Goal: Task Accomplishment & Management: Manage account settings

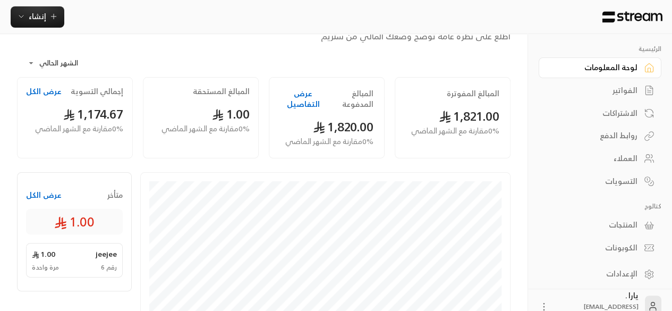
scroll to position [54, 0]
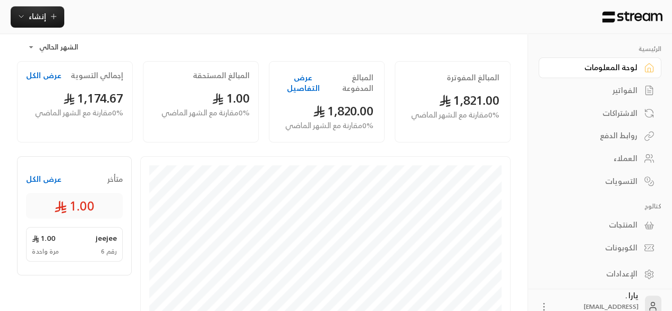
click at [625, 161] on div "العملاء" at bounding box center [595, 158] width 86 height 11
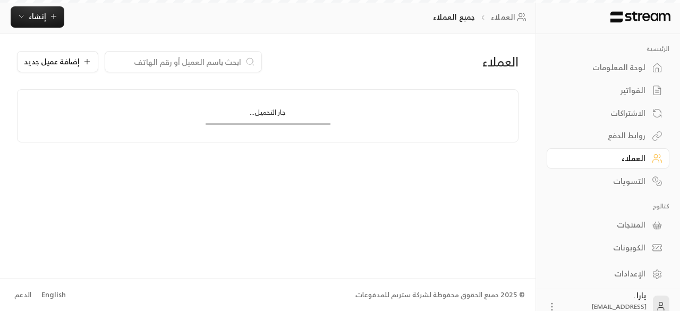
click at [625, 94] on div "الفواتير" at bounding box center [603, 90] width 86 height 11
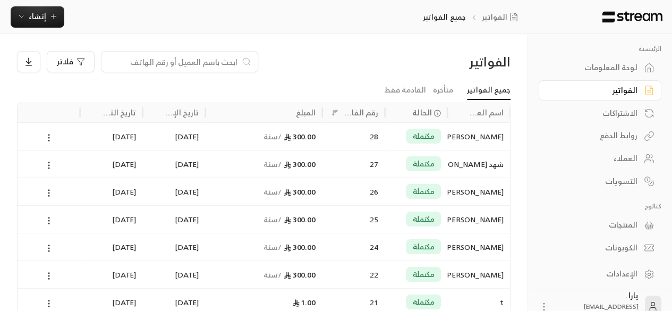
click at [458, 137] on div "[PERSON_NAME] [PERSON_NAME]" at bounding box center [479, 136] width 50 height 27
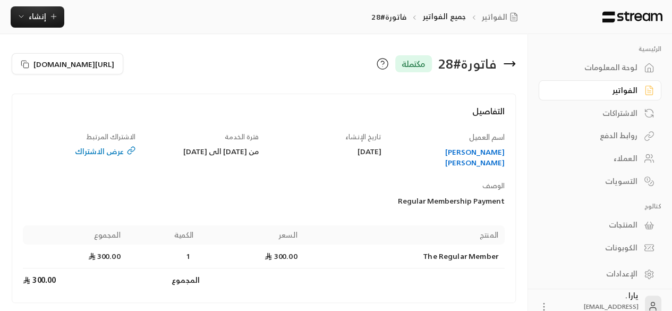
click at [624, 92] on div "الفواتير" at bounding box center [595, 90] width 86 height 11
